Goal: Transaction & Acquisition: Subscribe to service/newsletter

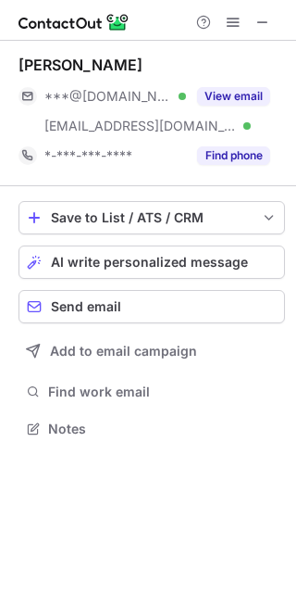
scroll to position [416, 296]
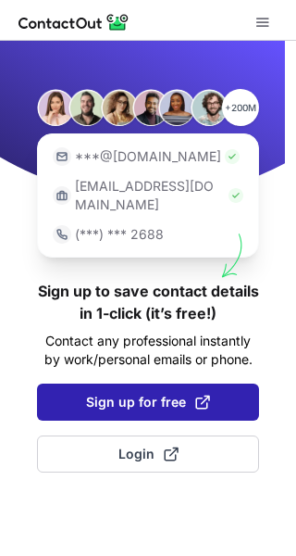
click at [155, 393] on span "Sign up for free" at bounding box center [148, 402] width 124 height 19
click at [83, 383] on button "Sign up for free" at bounding box center [148, 401] width 222 height 37
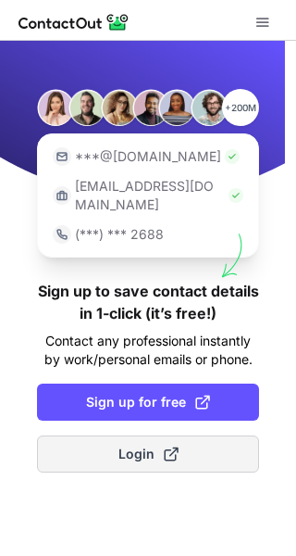
click at [165, 446] on span at bounding box center [171, 453] width 15 height 15
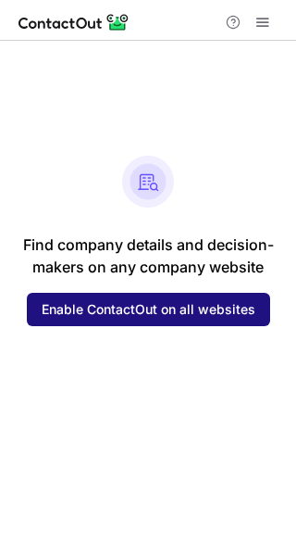
click at [158, 321] on button "Enable ContactOut on all websites" at bounding box center [149, 309] width 244 height 33
click at [128, 315] on span "Enable ContactOut on all websites" at bounding box center [149, 309] width 214 height 15
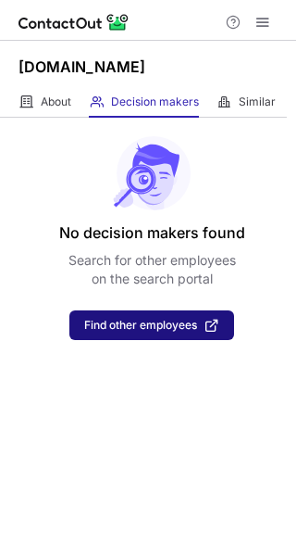
click at [129, 335] on button "Find other employees" at bounding box center [151, 325] width 165 height 30
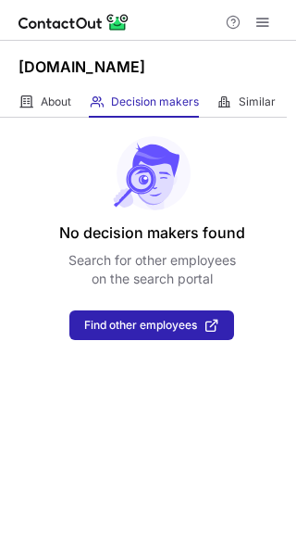
click at [19, 188] on div "No decision makers found Search for other employees on the search portal Find o…" at bounding box center [148, 229] width 296 height 222
